Goal: Task Accomplishment & Management: Manage account settings

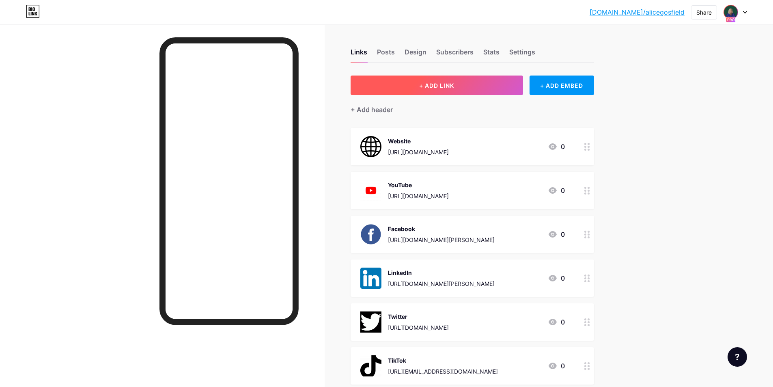
click at [393, 82] on button "+ ADD LINK" at bounding box center [437, 85] width 173 height 19
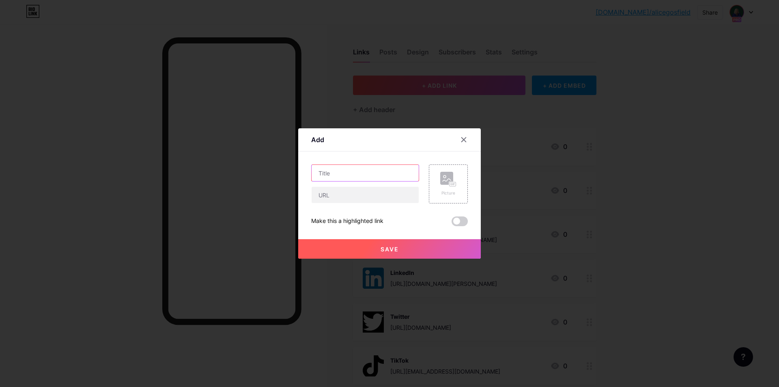
click at [368, 178] on input "text" at bounding box center [365, 173] width 107 height 16
type input "Apple Podcast"
paste input "[URL][DOMAIN_NAME][PERSON_NAME]"
type input "[URL][DOMAIN_NAME][PERSON_NAME]"
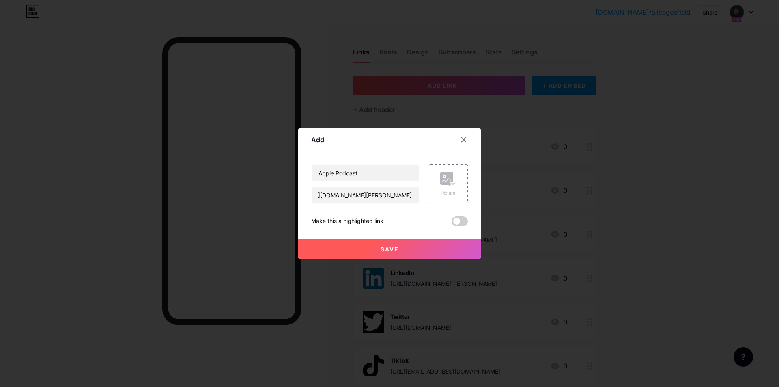
click at [445, 182] on rect at bounding box center [446, 178] width 13 height 13
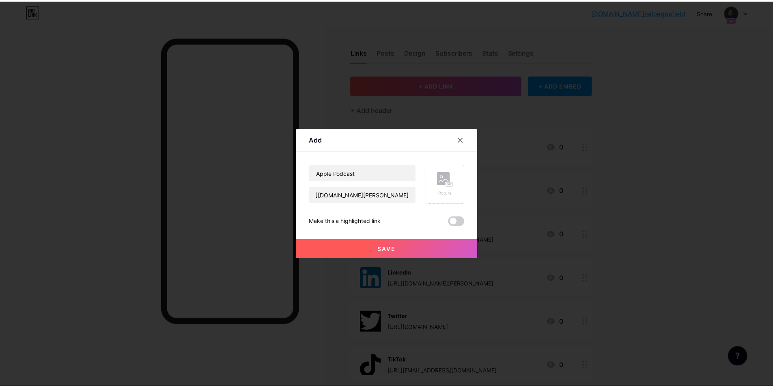
scroll to position [0, 0]
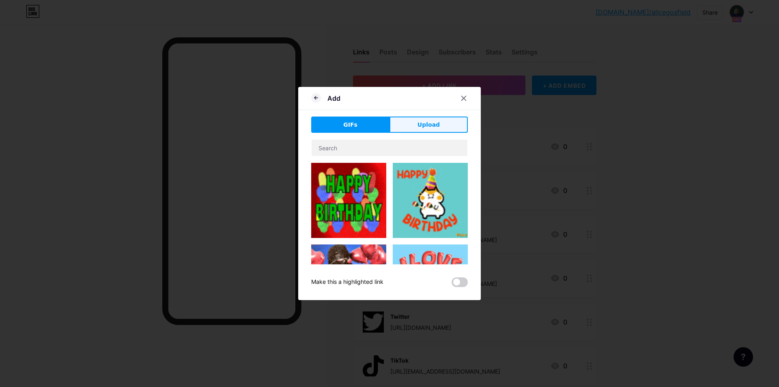
click at [410, 127] on button "Upload" at bounding box center [429, 125] width 78 height 16
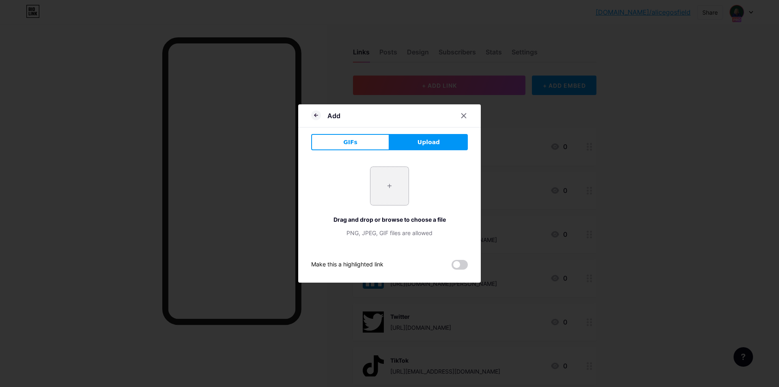
click at [384, 191] on input "file" at bounding box center [390, 186] width 38 height 38
type input "C:\fakepath\apple-podcast-logo-0CF661058F-seeklogo.com.png"
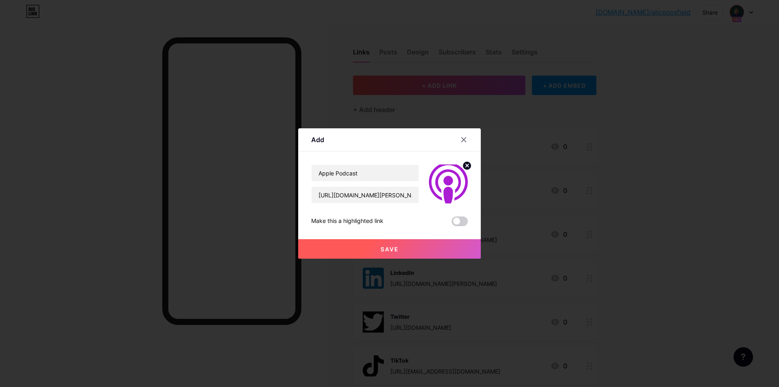
click at [399, 246] on span "Save" at bounding box center [390, 249] width 18 height 7
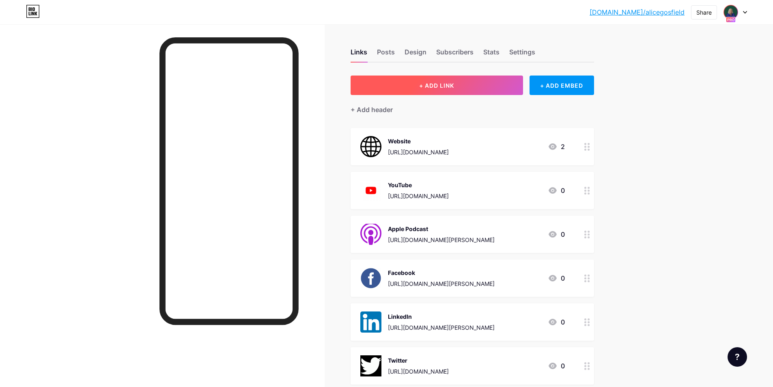
click at [473, 91] on button "+ ADD LINK" at bounding box center [437, 85] width 173 height 19
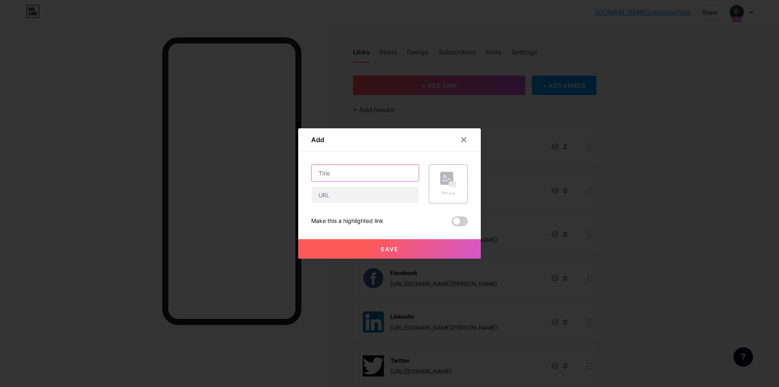
click at [363, 175] on input "text" at bounding box center [365, 173] width 107 height 16
type input "Spotify"
paste input "[URL][DOMAIN_NAME]"
type input "[URL][DOMAIN_NAME]"
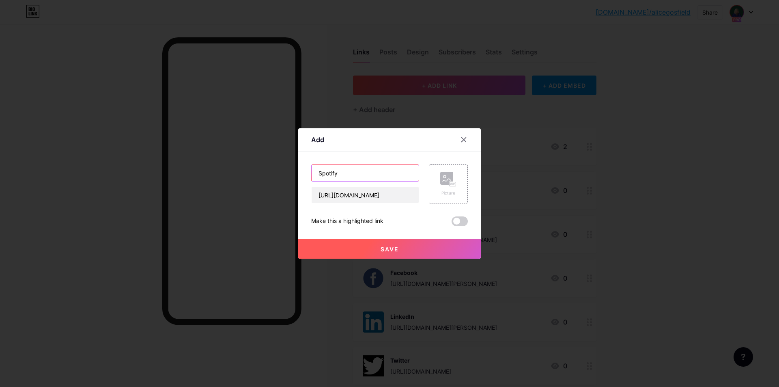
click at [363, 175] on input "Spotify" at bounding box center [365, 173] width 107 height 16
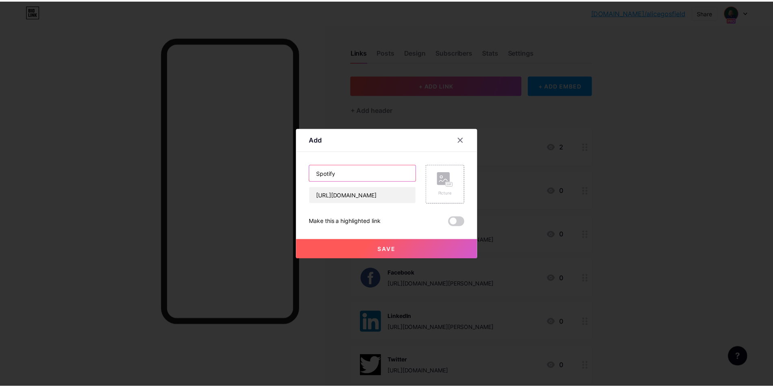
scroll to position [0, 0]
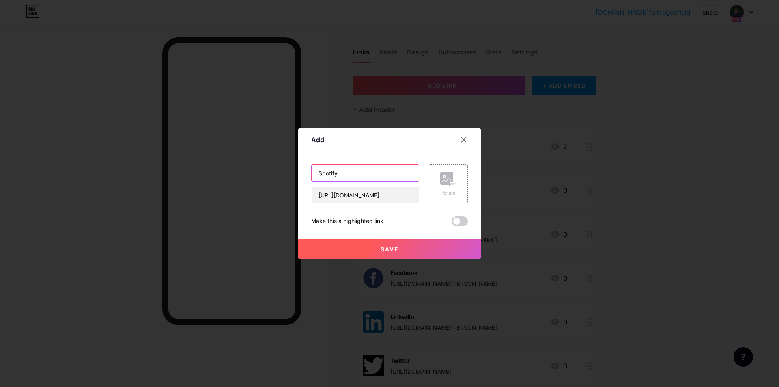
click at [363, 175] on input "Spotify" at bounding box center [365, 173] width 107 height 16
click at [448, 175] on rect at bounding box center [446, 178] width 13 height 13
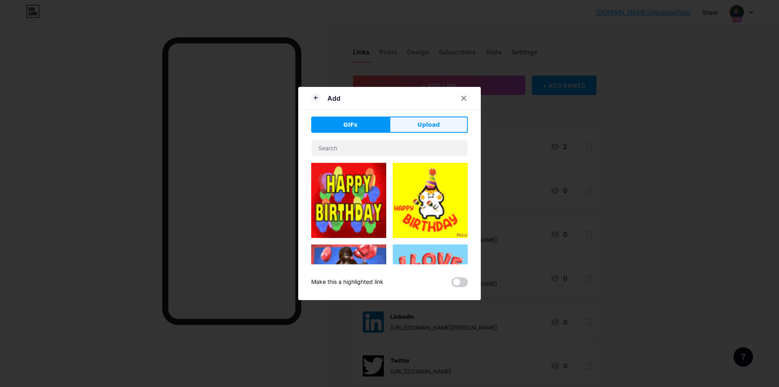
click at [433, 131] on button "Upload" at bounding box center [429, 125] width 78 height 16
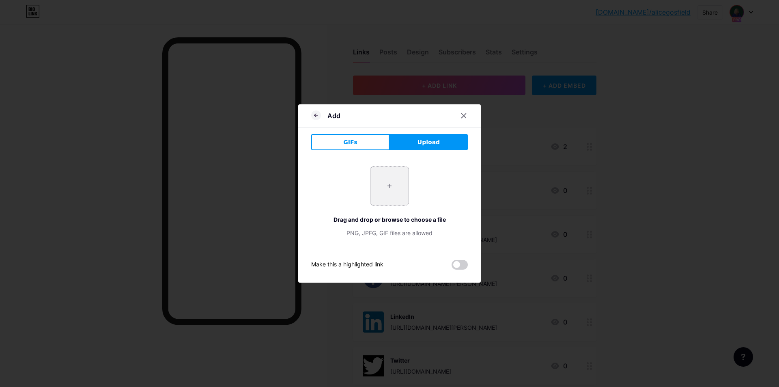
click at [406, 175] on input "file" at bounding box center [390, 186] width 38 height 38
type input "C:\fakepath\Spotify_icon.png"
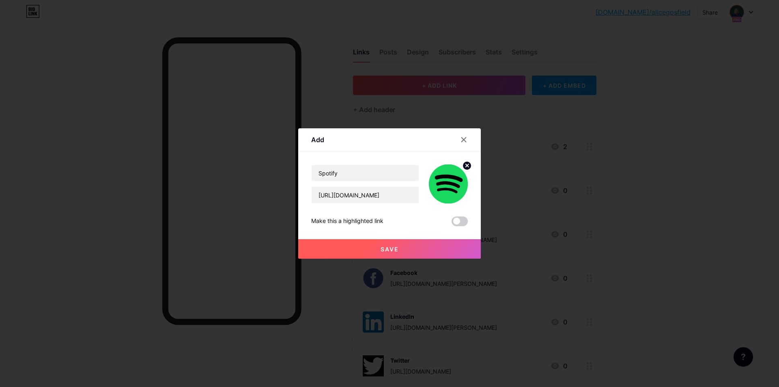
click at [364, 241] on button "Save" at bounding box center [389, 248] width 183 height 19
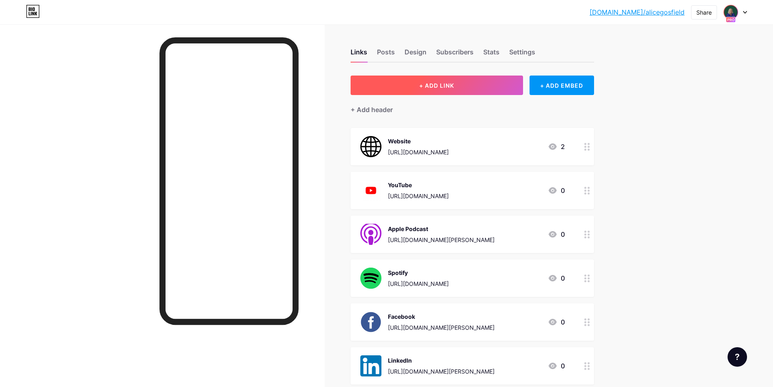
click at [442, 78] on button "+ ADD LINK" at bounding box center [437, 85] width 173 height 19
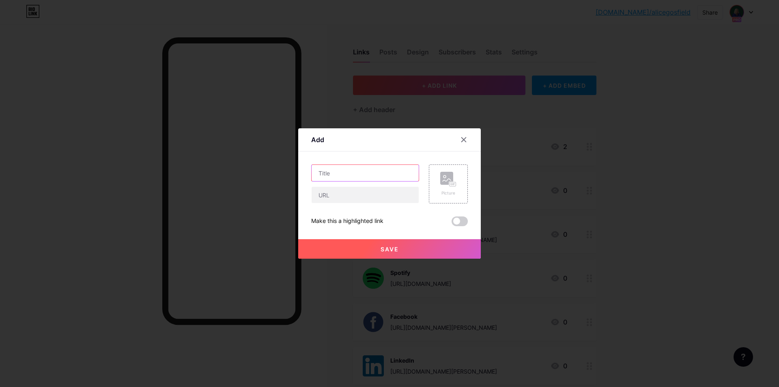
click at [334, 172] on input "text" at bounding box center [365, 173] width 107 height 16
type input "Amazon Music"
paste input "[URL][DOMAIN_NAME][PERSON_NAME]"
type input "[URL][DOMAIN_NAME][PERSON_NAME]"
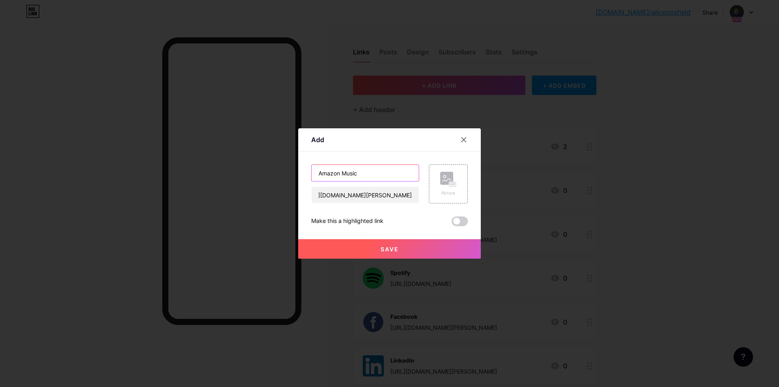
click at [334, 172] on input "Amazon Music" at bounding box center [365, 173] width 107 height 16
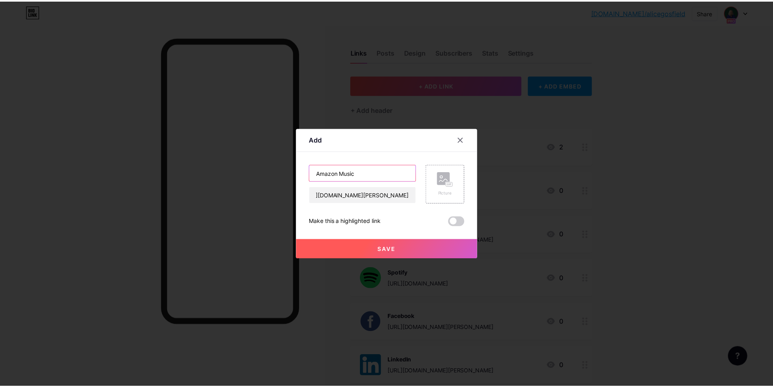
scroll to position [0, 0]
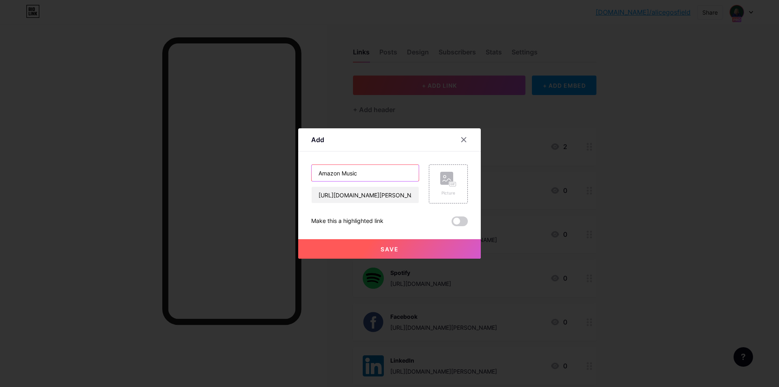
click at [334, 172] on input "Amazon Music" at bounding box center [365, 173] width 107 height 16
click at [446, 177] on rect at bounding box center [446, 178] width 13 height 13
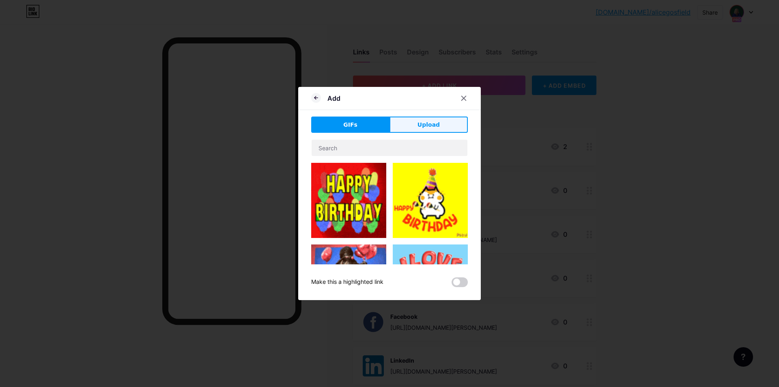
click at [438, 125] on span "Upload" at bounding box center [429, 125] width 22 height 9
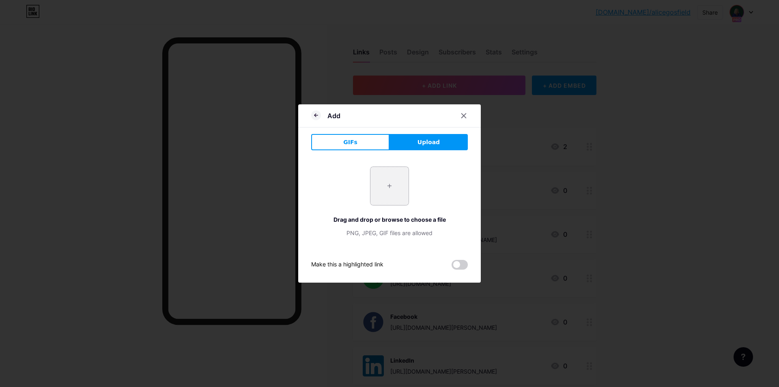
click at [404, 188] on input "file" at bounding box center [390, 186] width 38 height 38
type input "C:\fakepath\amazon-music.png"
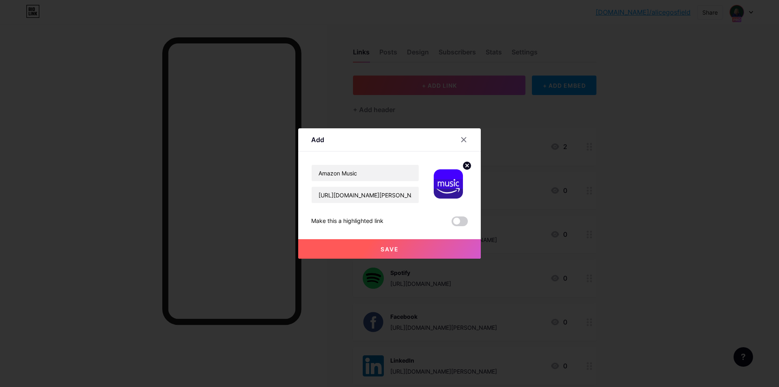
click at [388, 245] on button "Save" at bounding box center [389, 248] width 183 height 19
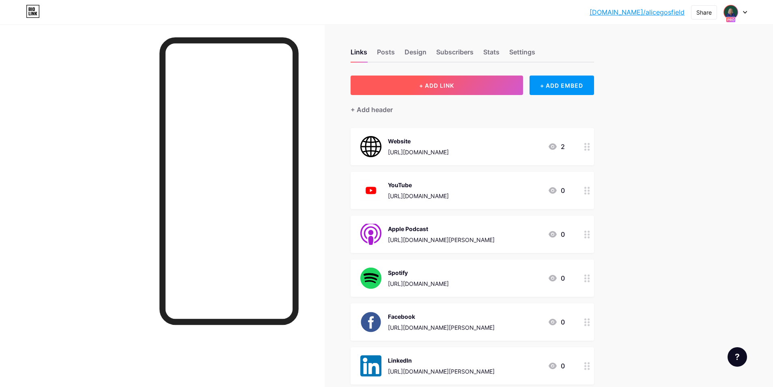
click at [486, 88] on button "+ ADD LINK" at bounding box center [437, 85] width 173 height 19
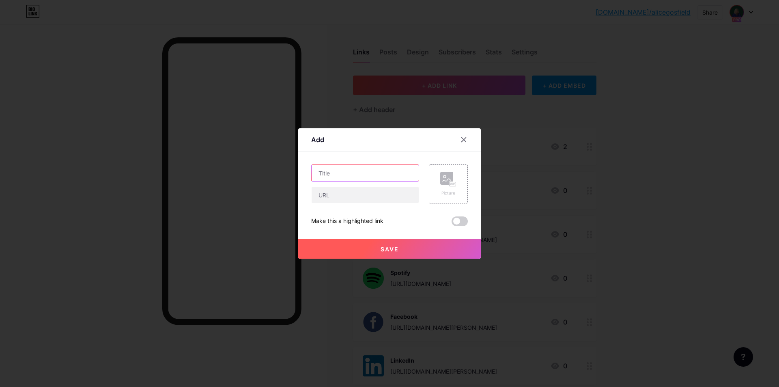
click at [350, 175] on input "text" at bounding box center [365, 173] width 107 height 16
type input "iHeartRadio"
paste input "[URL][DOMAIN_NAME][PERSON_NAME]"
type input "[URL][DOMAIN_NAME][PERSON_NAME]"
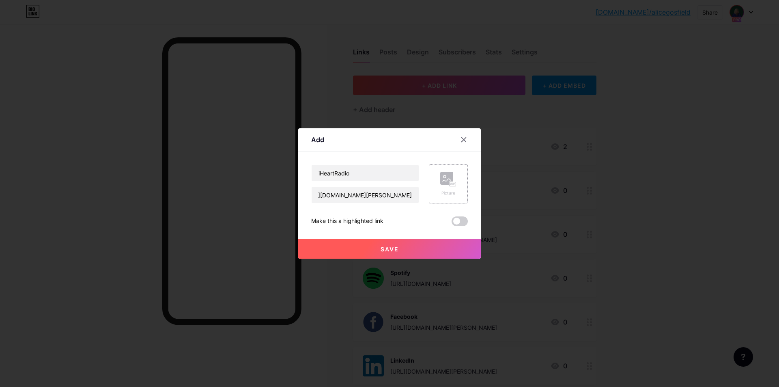
click at [456, 180] on icon at bounding box center [448, 179] width 16 height 15
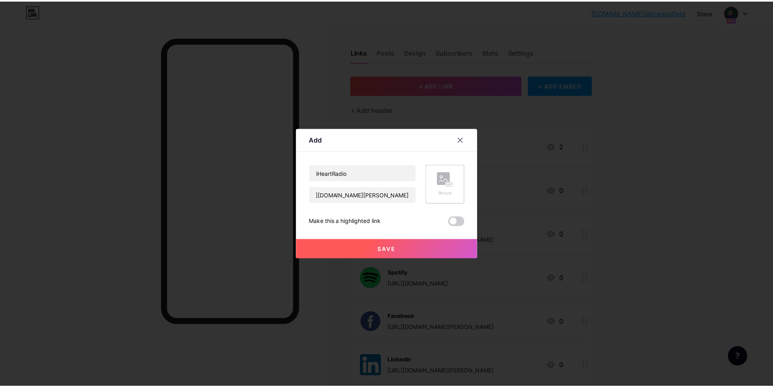
scroll to position [0, 0]
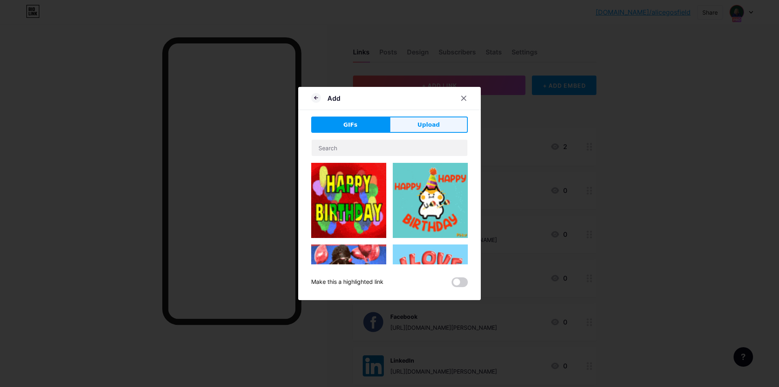
click at [430, 125] on span "Upload" at bounding box center [429, 125] width 22 height 9
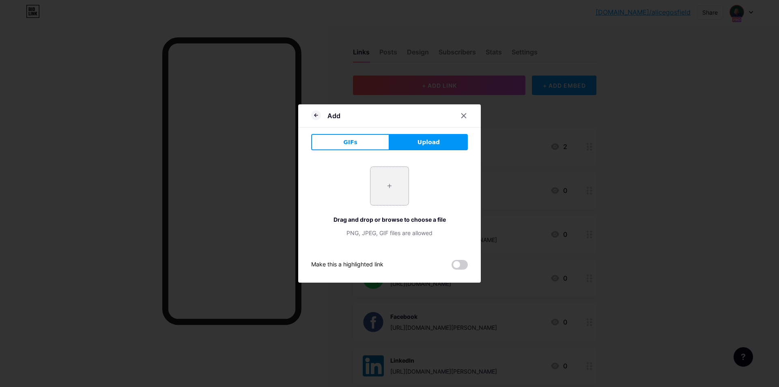
click at [406, 179] on input "file" at bounding box center [390, 186] width 38 height 38
type input "C:\fakepath\iHeart Radio.jpg"
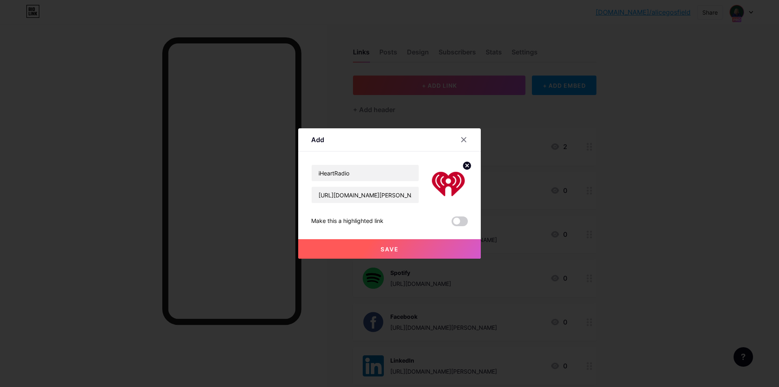
click at [417, 248] on button "Save" at bounding box center [389, 248] width 183 height 19
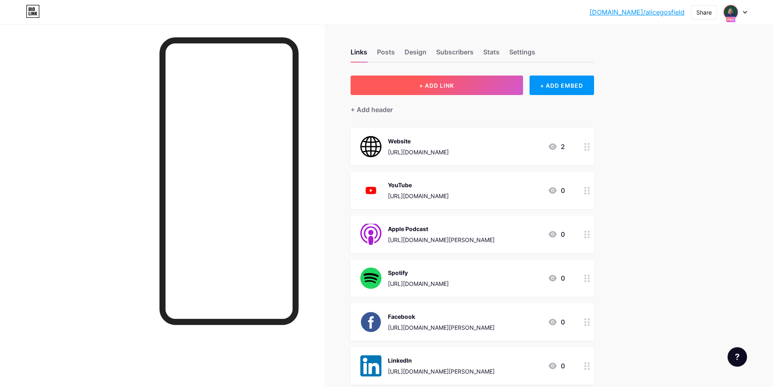
click at [489, 82] on button "+ ADD LINK" at bounding box center [437, 85] width 173 height 19
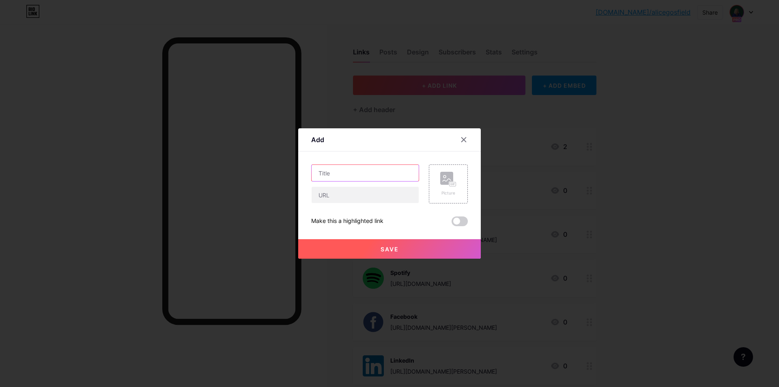
click at [371, 173] on input "text" at bounding box center [365, 173] width 107 height 16
type input "Podbean"
paste input "[URL][DOMAIN_NAME]"
type input "[URL][DOMAIN_NAME]"
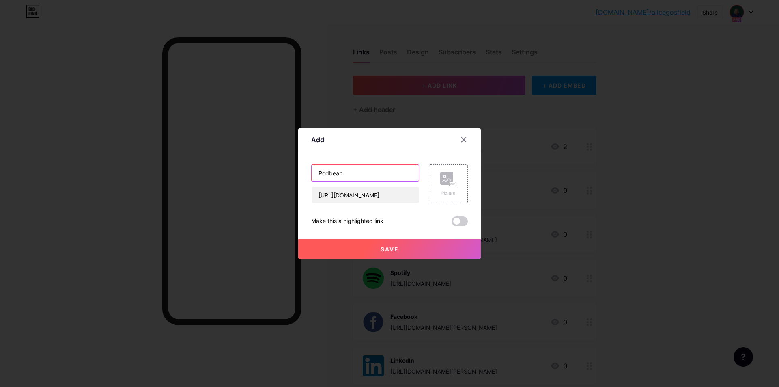
click at [371, 173] on input "Podbean" at bounding box center [365, 173] width 107 height 16
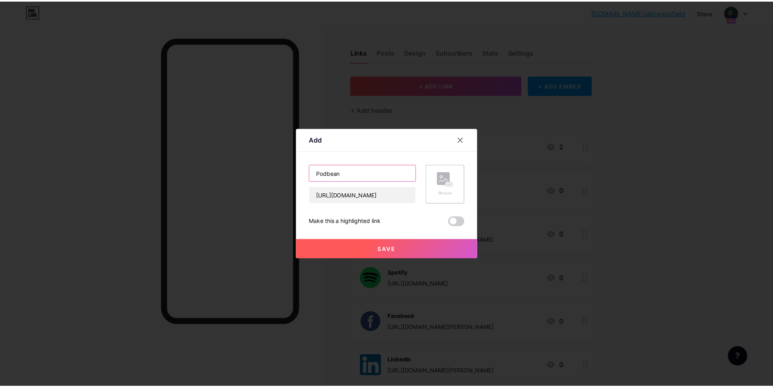
scroll to position [0, 0]
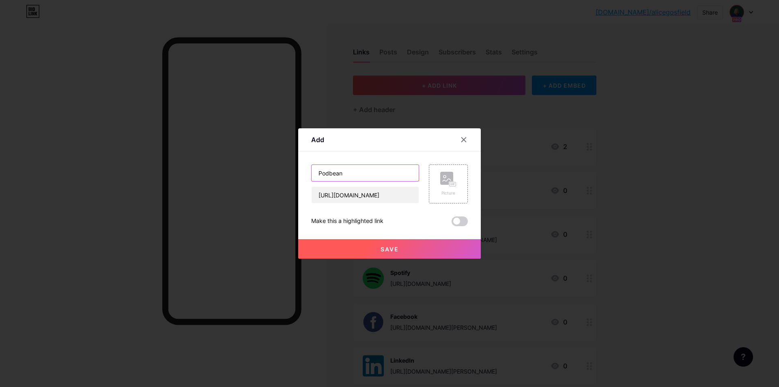
click at [371, 173] on input "Podbean" at bounding box center [365, 173] width 107 height 16
click at [438, 173] on div "Picture" at bounding box center [448, 183] width 39 height 39
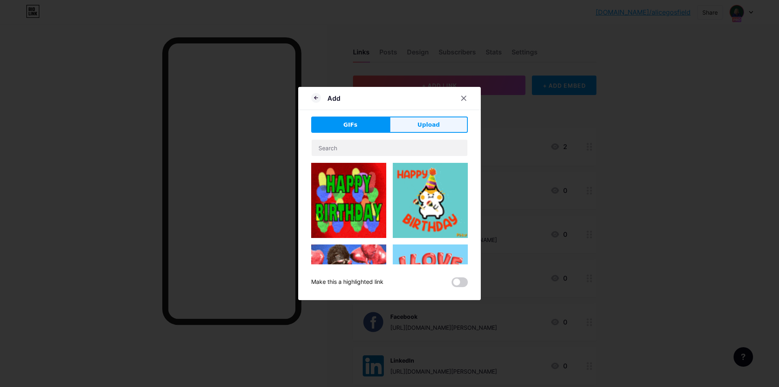
click at [410, 121] on button "Upload" at bounding box center [429, 125] width 78 height 16
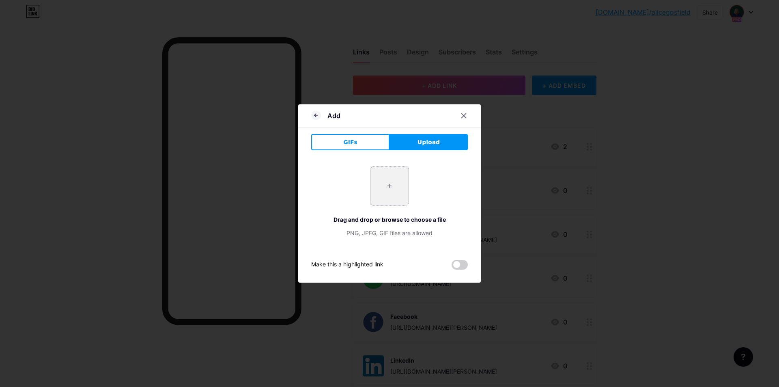
click at [386, 196] on input "file" at bounding box center [390, 186] width 38 height 38
type input "C:\fakepath\podbean.png"
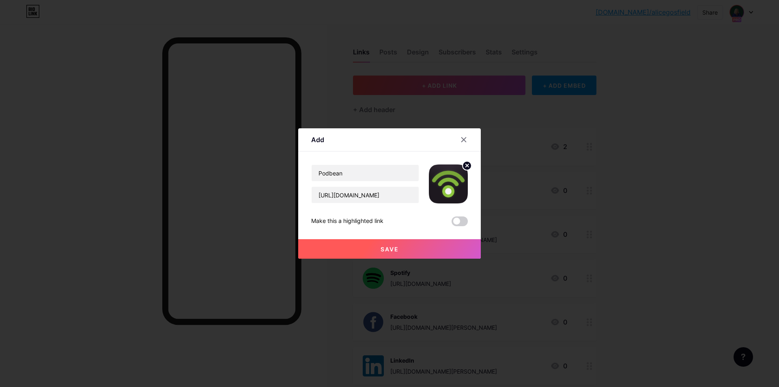
click at [349, 252] on button "Save" at bounding box center [389, 248] width 183 height 19
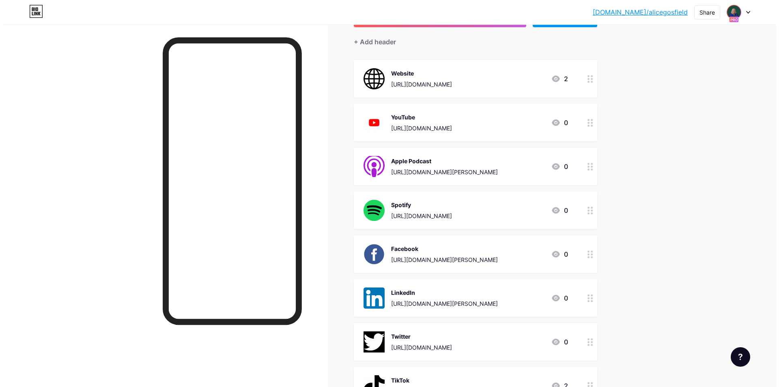
scroll to position [27, 0]
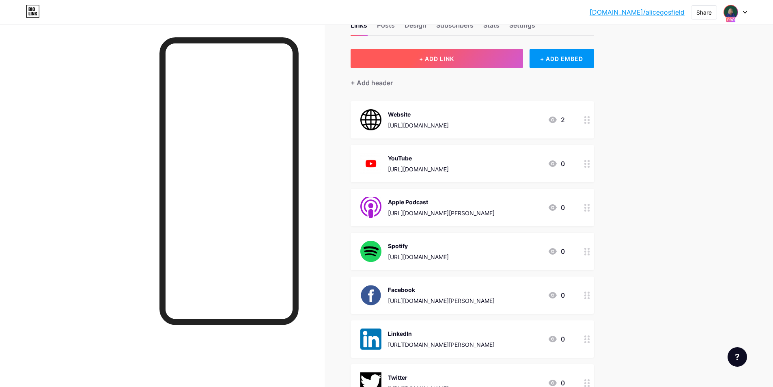
click at [479, 60] on button "+ ADD LINK" at bounding box center [437, 58] width 173 height 19
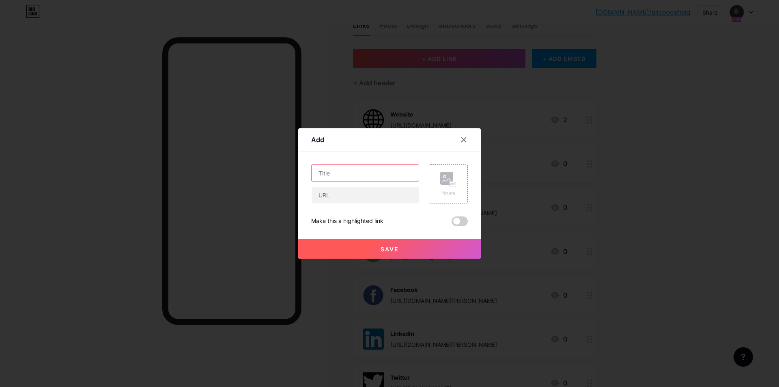
click at [384, 171] on input "text" at bounding box center [365, 173] width 107 height 16
type input "Podchaser"
paste input "[URL][DOMAIN_NAME][PERSON_NAME]"
type input "[URL][DOMAIN_NAME][PERSON_NAME]"
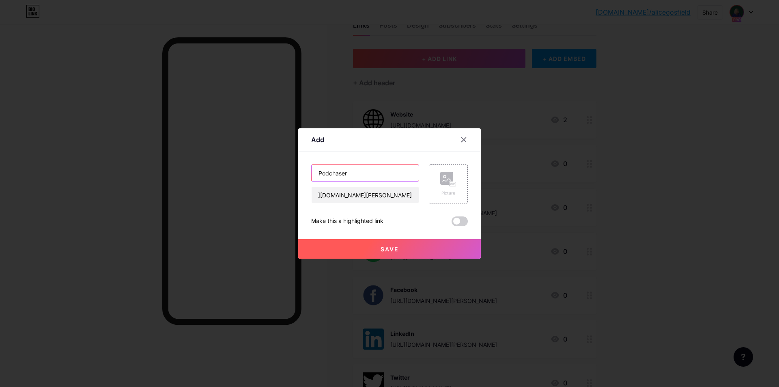
click at [384, 171] on input "Podchaser" at bounding box center [365, 173] width 107 height 16
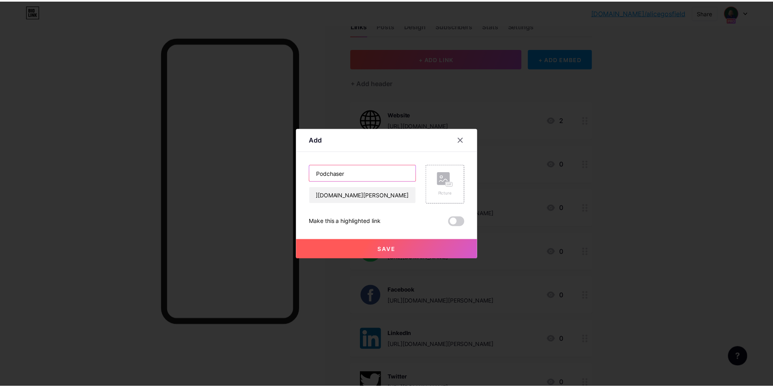
scroll to position [0, 0]
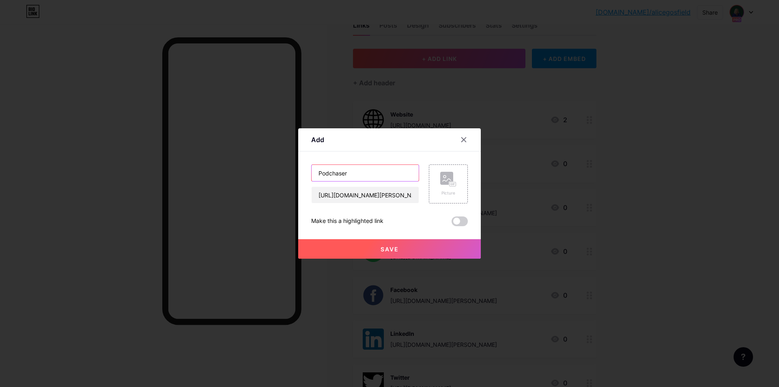
click at [384, 171] on input "Podchaser" at bounding box center [365, 173] width 107 height 16
click at [434, 174] on div "Picture" at bounding box center [448, 183] width 39 height 39
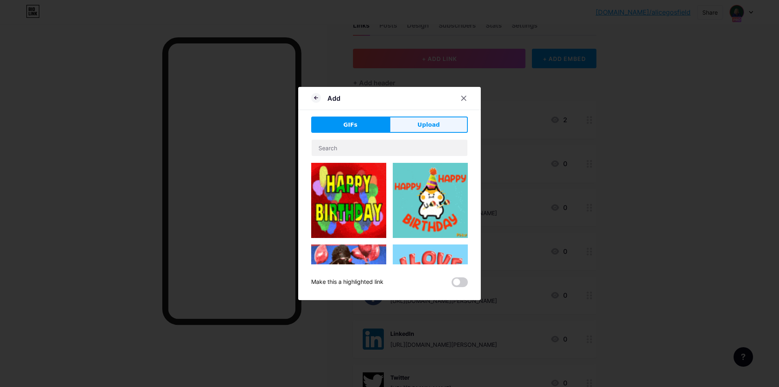
click at [425, 127] on span "Upload" at bounding box center [429, 125] width 22 height 9
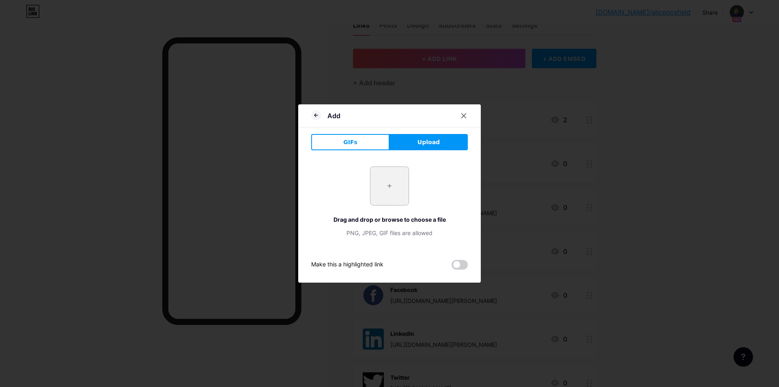
click at [402, 191] on input "file" at bounding box center [390, 186] width 38 height 38
type input "C:\fakepath\podchaser.png"
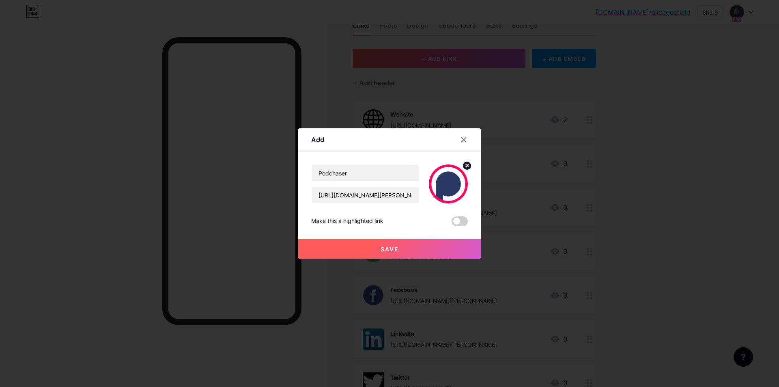
click at [383, 244] on button "Save" at bounding box center [389, 248] width 183 height 19
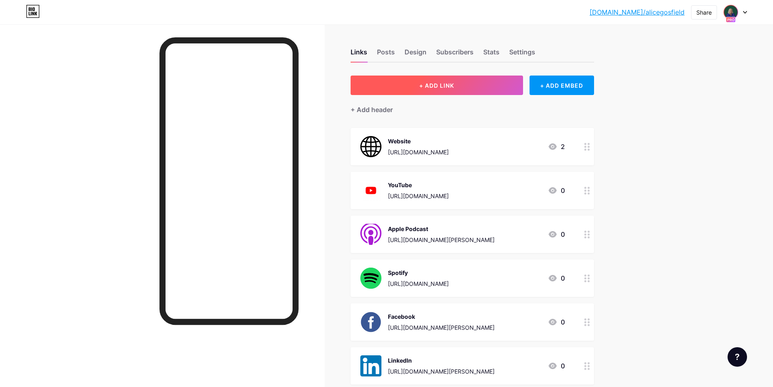
click at [453, 88] on span "+ ADD LINK" at bounding box center [436, 85] width 35 height 7
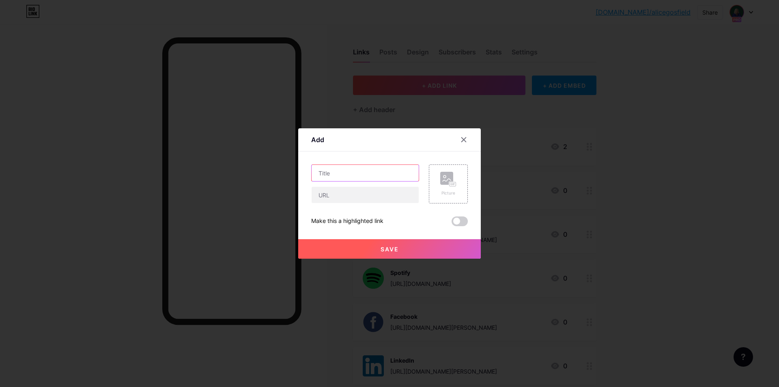
click at [372, 169] on input "text" at bounding box center [365, 173] width 107 height 16
type input "BoomPlay"
paste input "[URL][DOMAIN_NAME]"
type input "[URL][DOMAIN_NAME]"
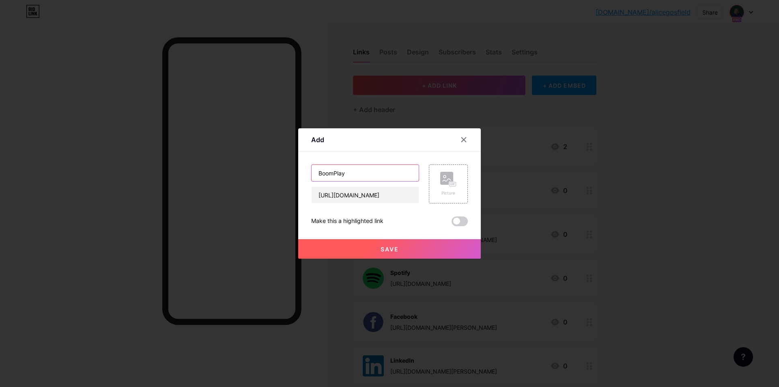
click at [372, 169] on input "BoomPlay" at bounding box center [365, 173] width 107 height 16
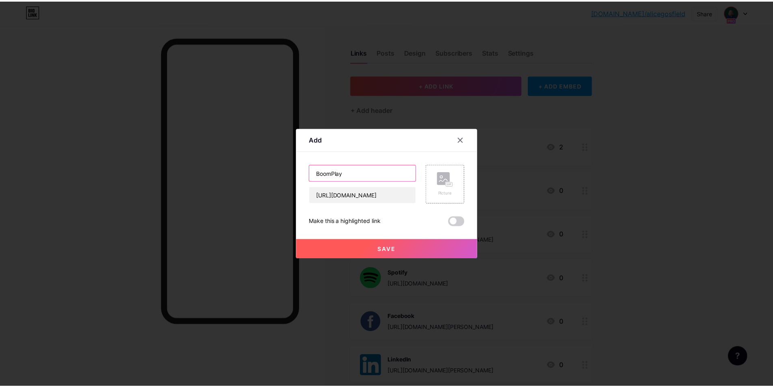
scroll to position [0, 0]
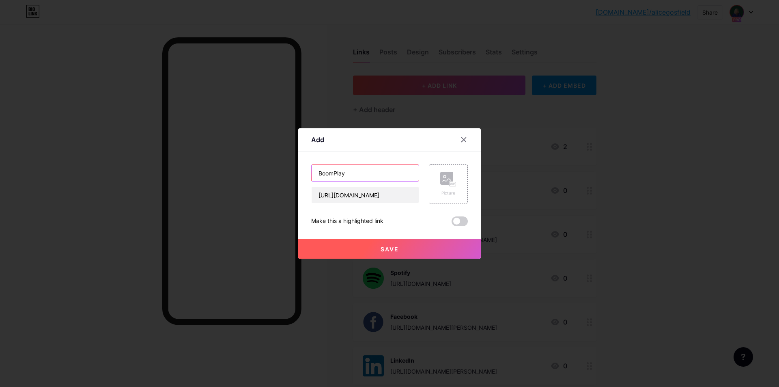
click at [372, 169] on input "BoomPlay" at bounding box center [365, 173] width 107 height 16
click at [443, 178] on rect at bounding box center [446, 178] width 13 height 13
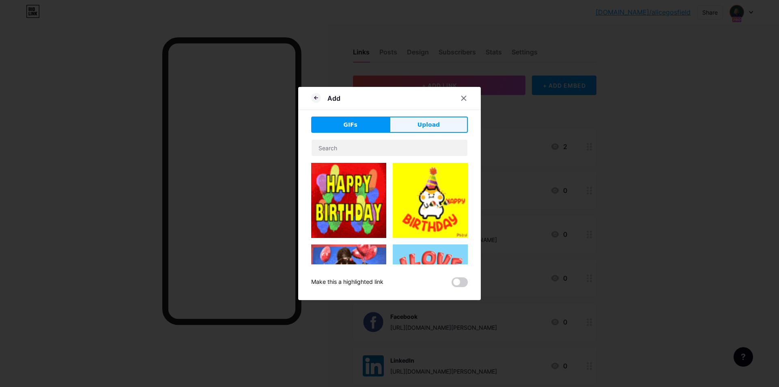
click at [429, 129] on button "Upload" at bounding box center [429, 125] width 78 height 16
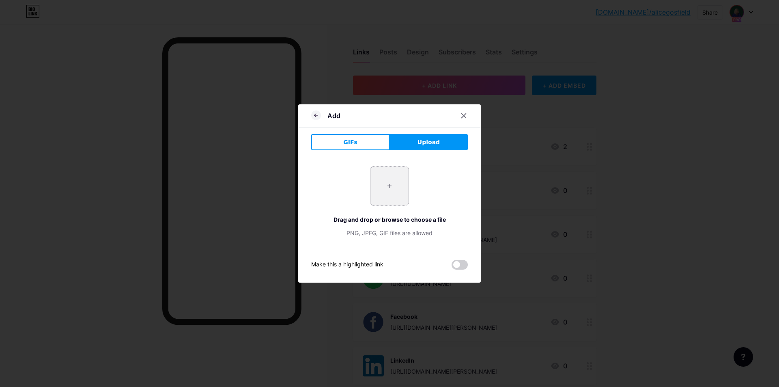
click at [395, 180] on input "file" at bounding box center [390, 186] width 38 height 38
type input "C:\fakepath\Boomplay.png"
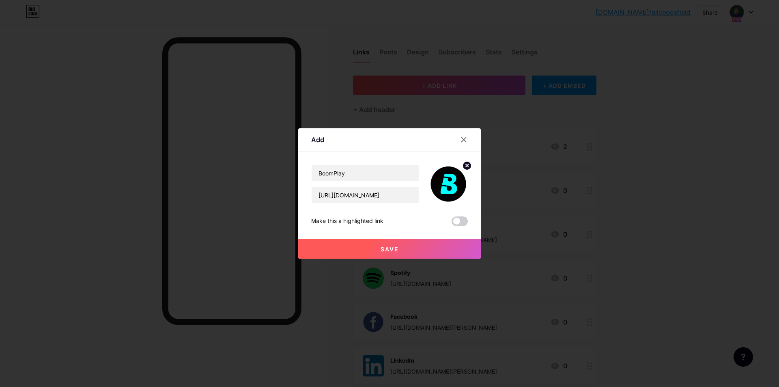
click at [374, 252] on button "Save" at bounding box center [389, 248] width 183 height 19
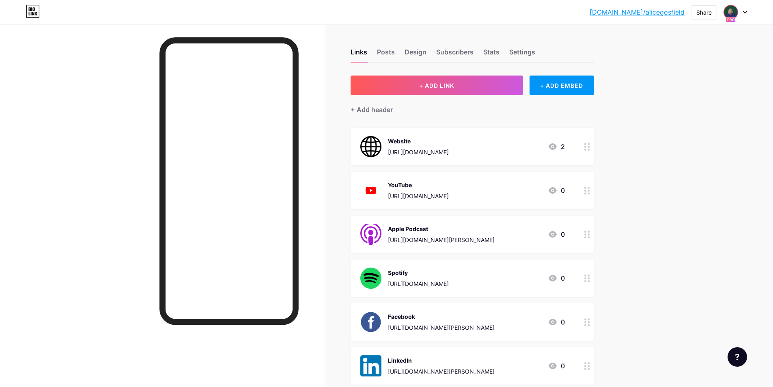
click at [672, 13] on link "[DOMAIN_NAME]/alicegosfield" at bounding box center [637, 12] width 95 height 10
click at [750, 12] on div "bio.link/aliceg... bio.link/alicegosfield Share Switch accounts Alice Gosfield …" at bounding box center [386, 12] width 773 height 15
click at [743, 13] on icon at bounding box center [745, 12] width 4 height 3
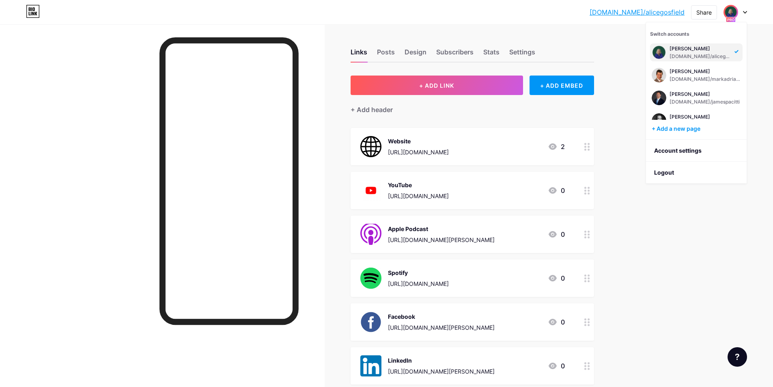
scroll to position [196, 0]
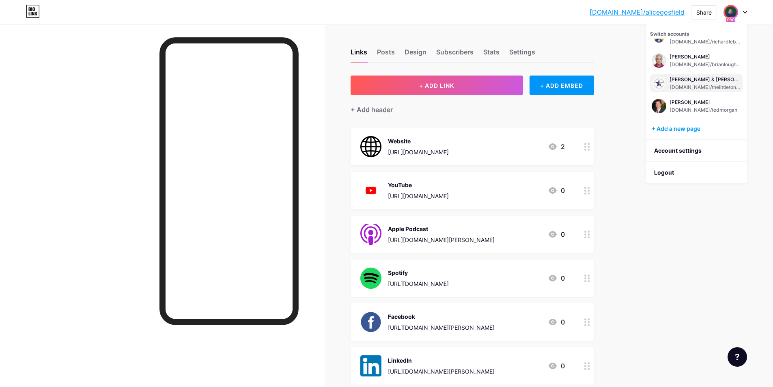
click at [679, 75] on div "Larry Littleton & Paul Littleton bio.link/thelittletonlawfirm" at bounding box center [696, 83] width 93 height 18
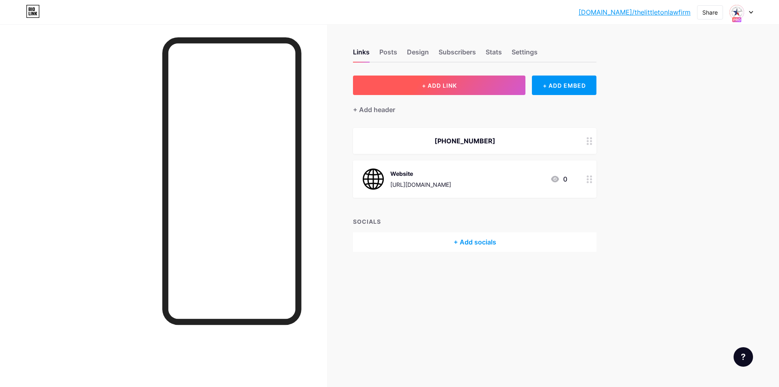
click at [413, 90] on button "+ ADD LINK" at bounding box center [439, 85] width 173 height 19
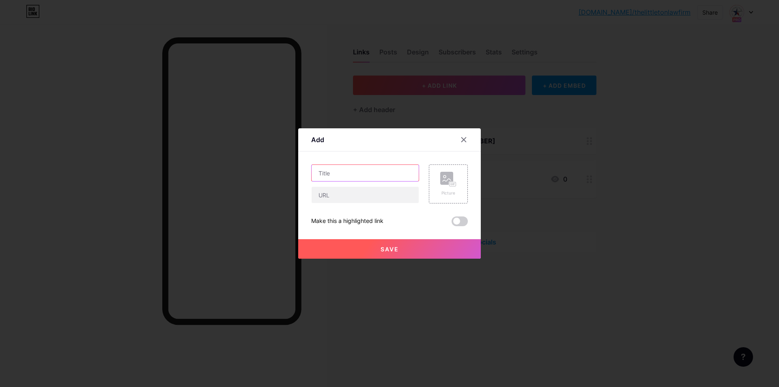
click at [372, 169] on input "text" at bounding box center [365, 173] width 107 height 16
type input "Facebook"
paste input "[URL][DOMAIN_NAME]"
type input "[URL][DOMAIN_NAME]"
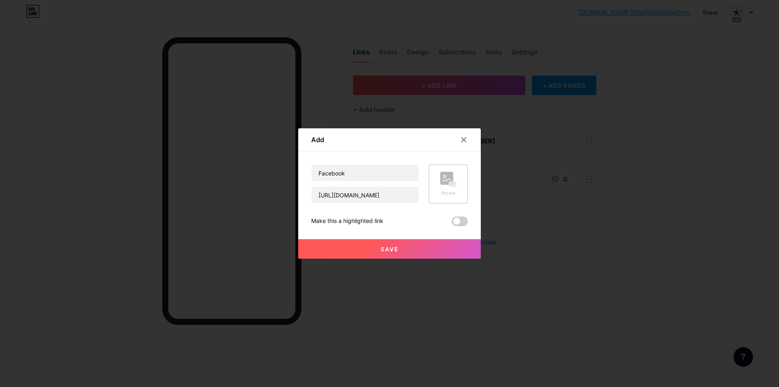
click at [433, 175] on div "Picture" at bounding box center [448, 183] width 39 height 39
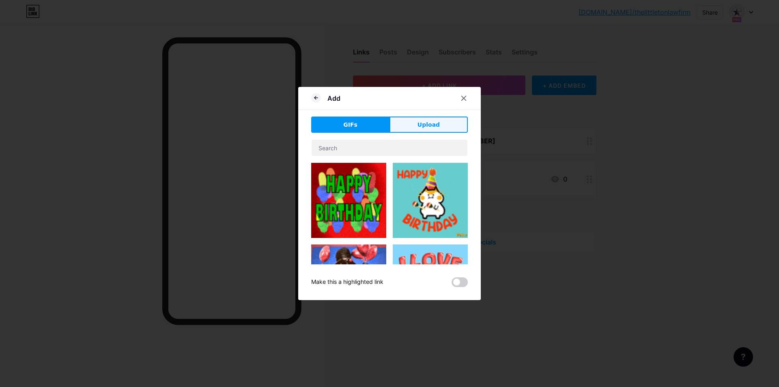
click at [429, 128] on span "Upload" at bounding box center [429, 125] width 22 height 9
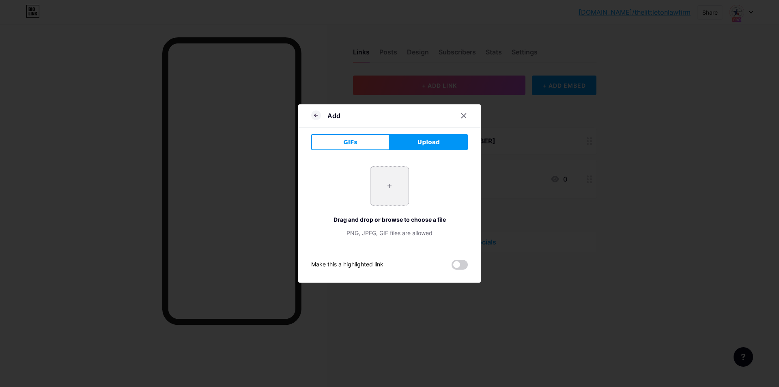
click at [390, 185] on input "file" at bounding box center [390, 186] width 38 height 38
type input "C:\fakepath\facebook-512.webp"
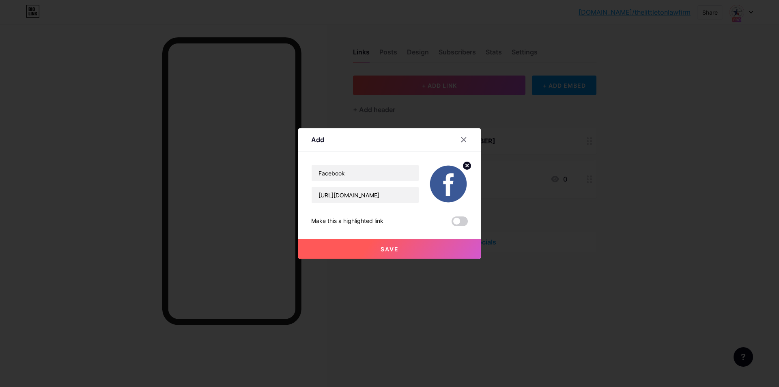
click at [397, 248] on span "Save" at bounding box center [390, 249] width 18 height 7
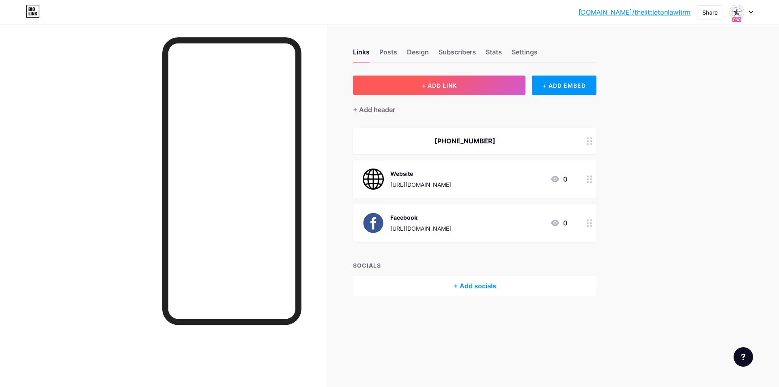
click at [483, 87] on button "+ ADD LINK" at bounding box center [439, 85] width 173 height 19
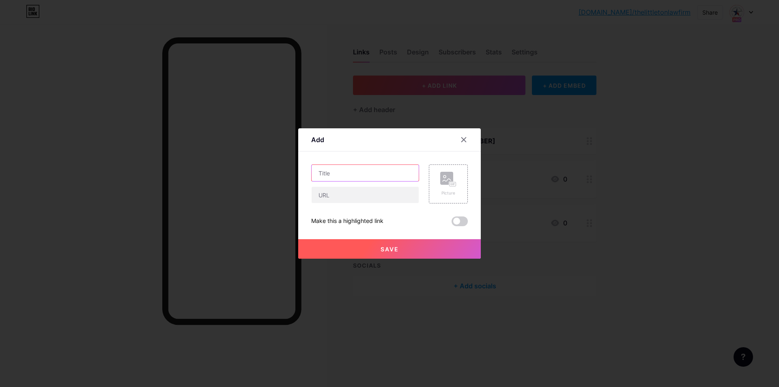
click at [386, 165] on input "text" at bounding box center [365, 173] width 107 height 16
type input "Instagram"
paste input "[URL][DOMAIN_NAME]"
type input "[URL][DOMAIN_NAME]"
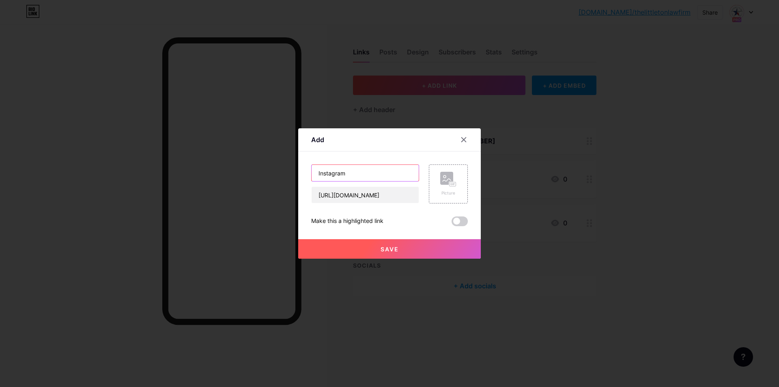
click at [386, 165] on input "Instagram" at bounding box center [365, 173] width 107 height 16
click at [442, 179] on rect at bounding box center [446, 178] width 13 height 13
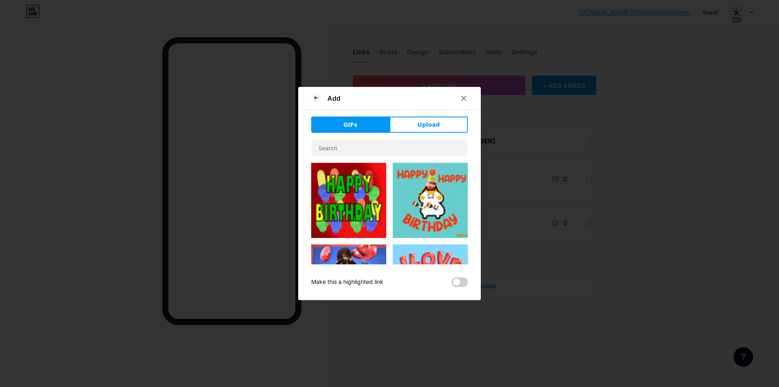
click at [441, 133] on div "GIFs Upload Content YouTube Play YouTube video without leaving your page. ADD V…" at bounding box center [389, 202] width 157 height 170
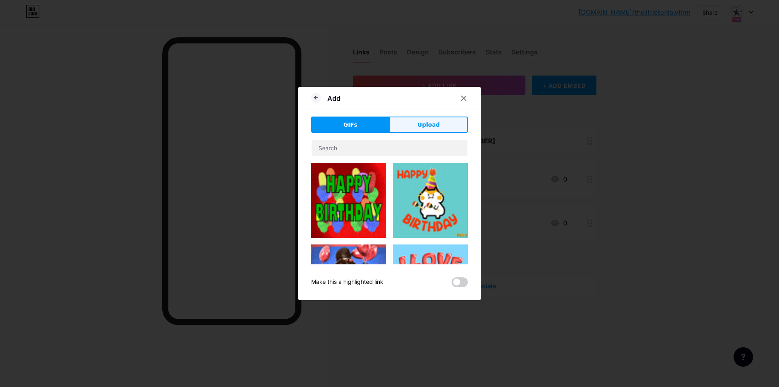
click at [440, 125] on button "Upload" at bounding box center [429, 125] width 78 height 16
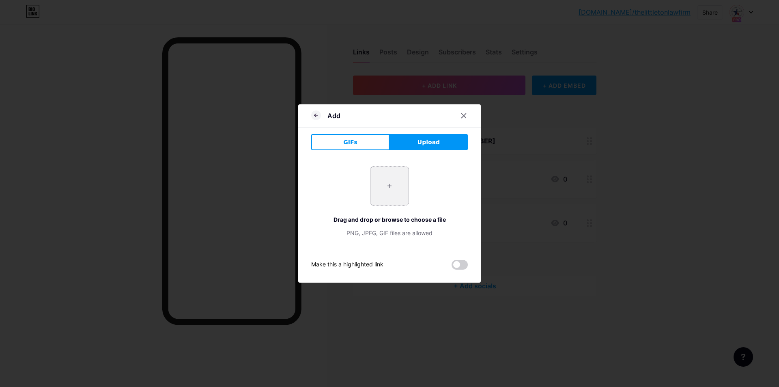
click at [399, 181] on input "file" at bounding box center [390, 186] width 38 height 38
type input "C:\fakepath\Instagram_icon.png"
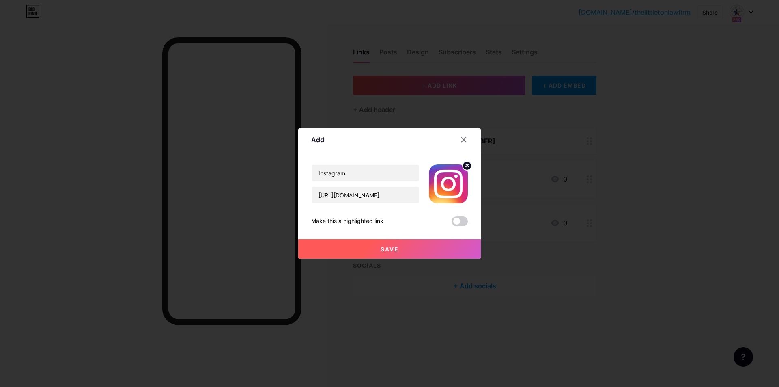
click at [369, 249] on button "Save" at bounding box center [389, 248] width 183 height 19
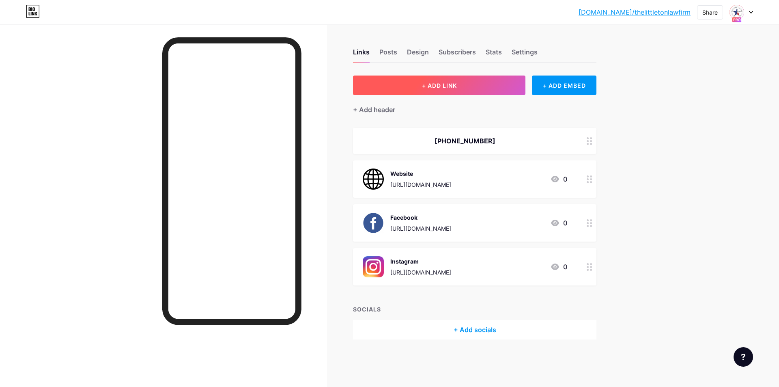
click at [400, 87] on button "+ ADD LINK" at bounding box center [439, 85] width 173 height 19
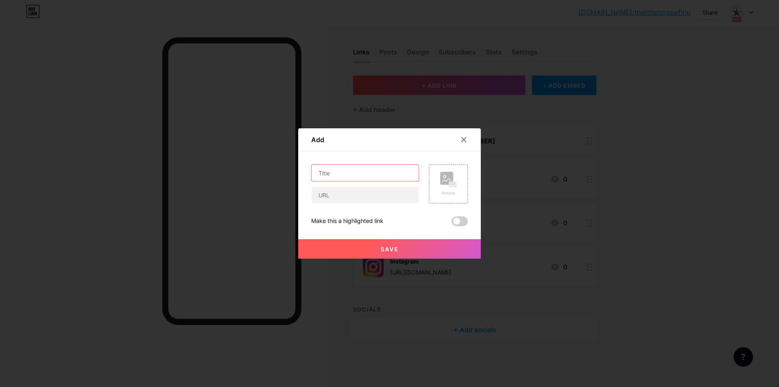
click at [394, 179] on input "text" at bounding box center [365, 173] width 107 height 16
type input "YouTube"
paste input "[URL][DOMAIN_NAME]"
type input "[URL][DOMAIN_NAME]"
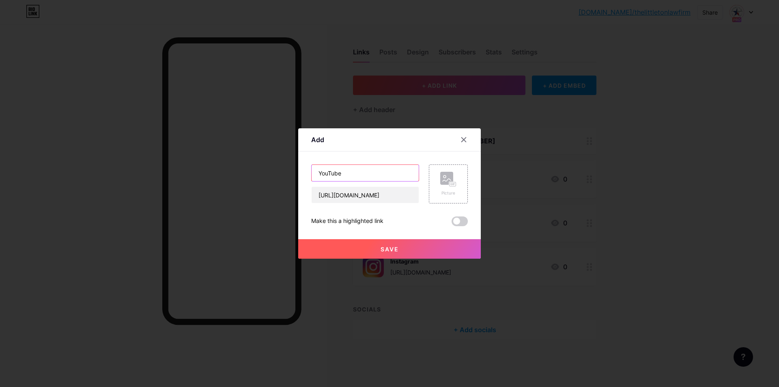
click at [394, 179] on input "YouTube" at bounding box center [365, 173] width 107 height 16
click at [438, 180] on div "Picture" at bounding box center [448, 183] width 39 height 39
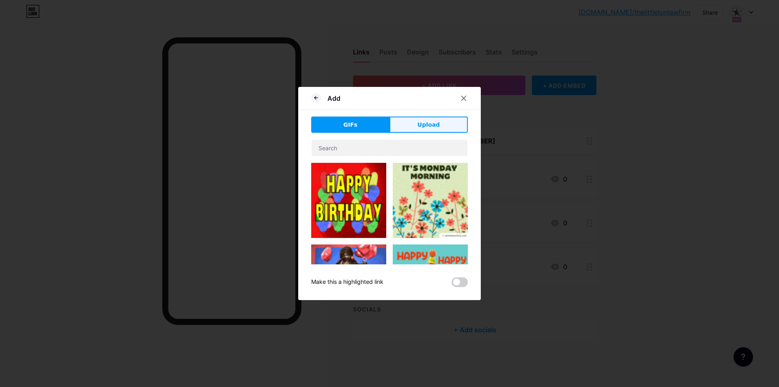
click at [440, 128] on button "Upload" at bounding box center [429, 125] width 78 height 16
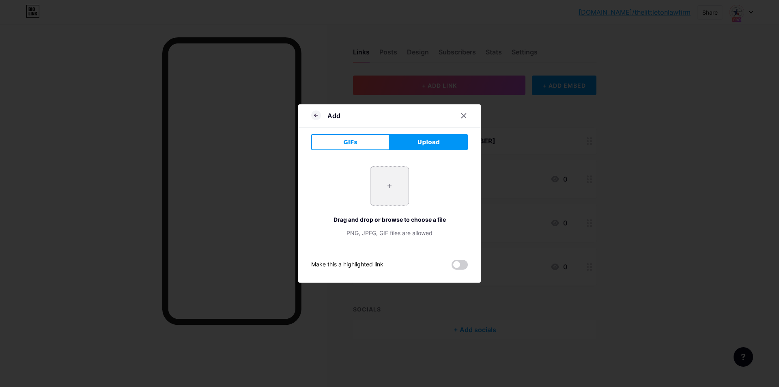
click at [387, 194] on input "file" at bounding box center [390, 186] width 38 height 38
type input "C:\fakepath\YouTube.png"
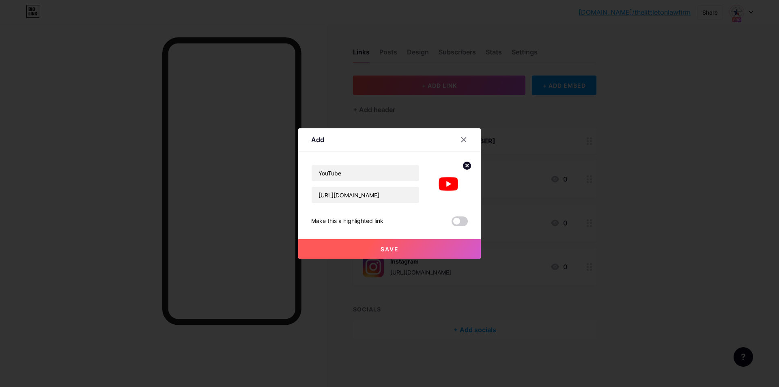
click at [386, 255] on button "Save" at bounding box center [389, 248] width 183 height 19
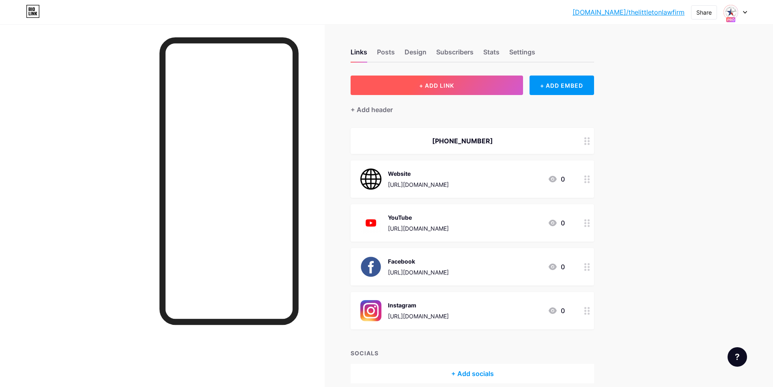
click at [473, 87] on button "+ ADD LINK" at bounding box center [437, 85] width 173 height 19
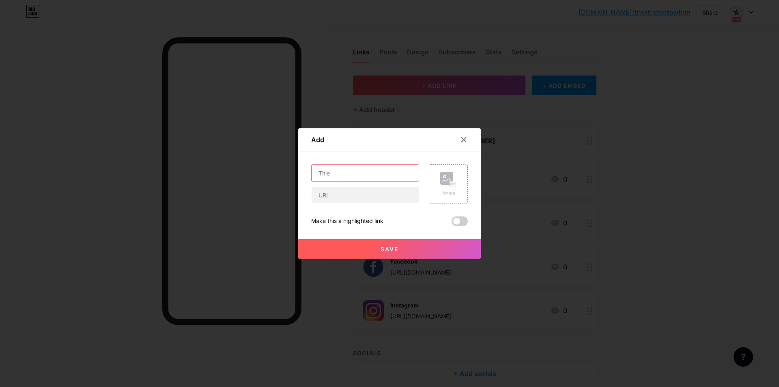
click at [382, 166] on input "text" at bounding box center [365, 173] width 107 height 16
type input "Apple Podcast"
paste input "[URL][DOMAIN_NAME][US_STATE]"
type input "[URL][DOMAIN_NAME][US_STATE]"
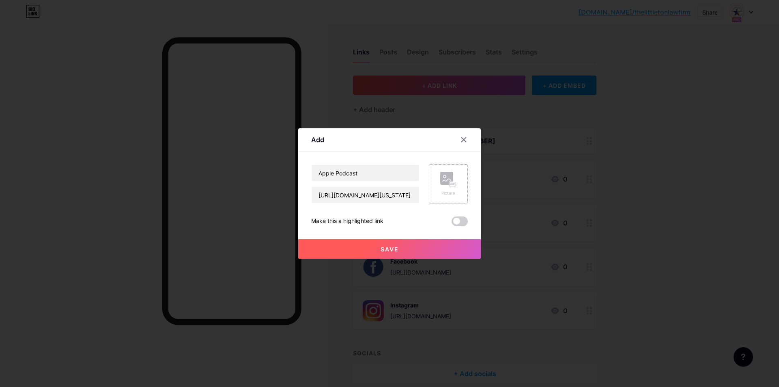
click at [443, 176] on rect at bounding box center [446, 178] width 13 height 13
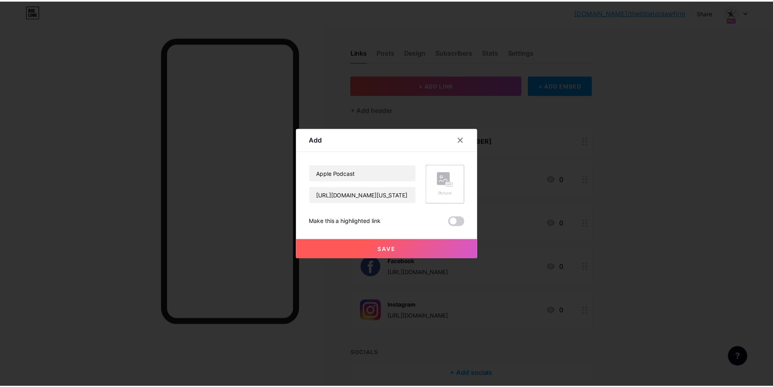
scroll to position [0, 0]
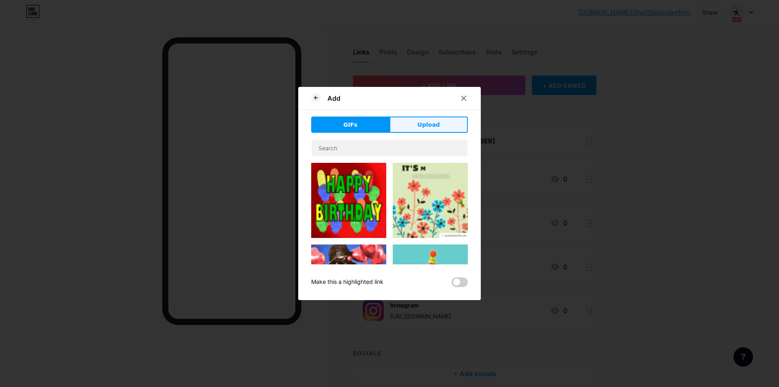
click at [431, 126] on span "Upload" at bounding box center [429, 125] width 22 height 9
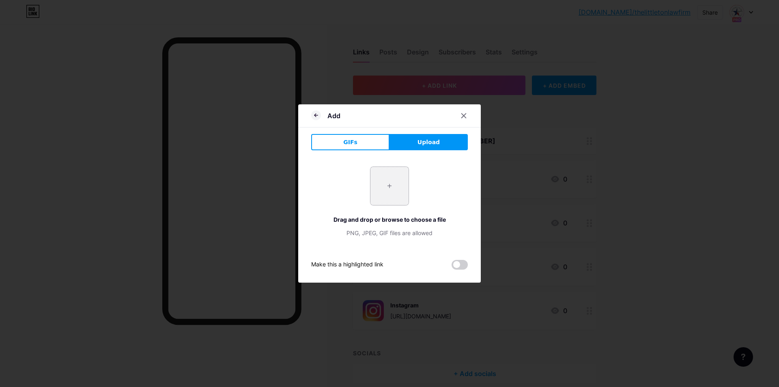
click at [388, 176] on input "file" at bounding box center [390, 186] width 38 height 38
type input "C:\fakepath\apple-podcast-logo-0CF661058F-seeklogo.com.png"
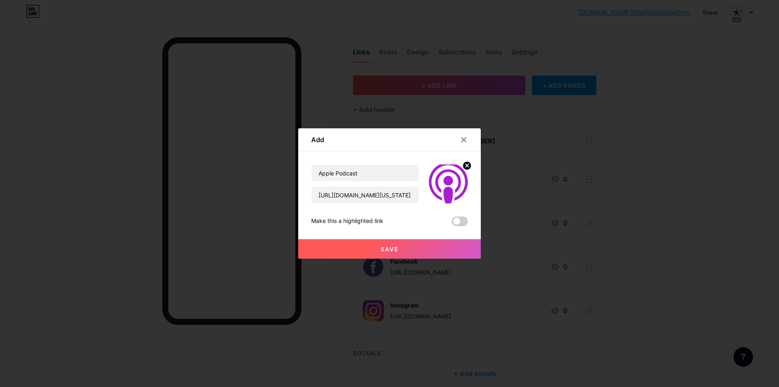
click at [371, 254] on button "Save" at bounding box center [389, 248] width 183 height 19
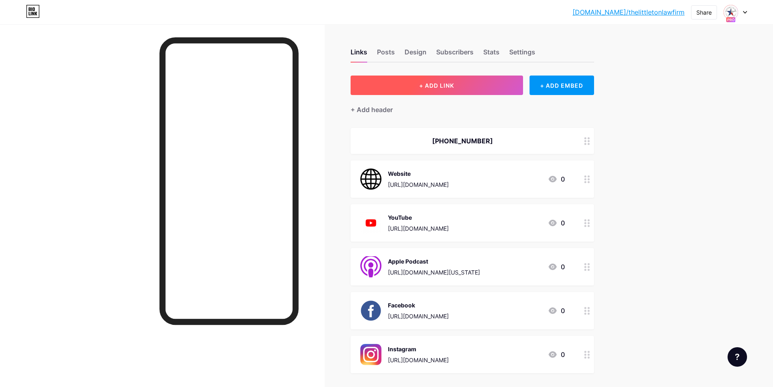
click at [450, 88] on span "+ ADD LINK" at bounding box center [436, 85] width 35 height 7
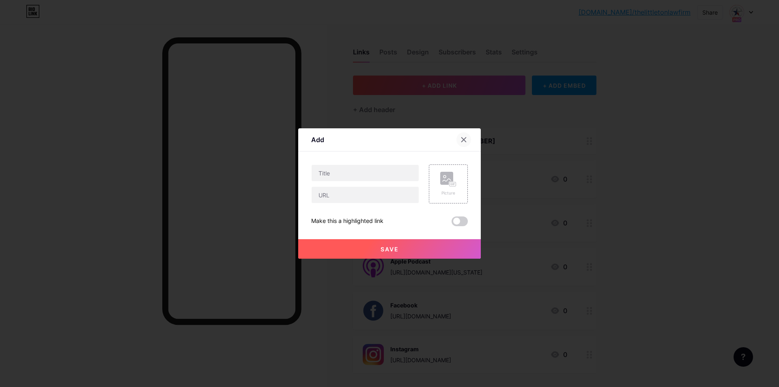
click at [464, 138] on icon at bounding box center [464, 139] width 6 height 6
